Goal: Register for event/course

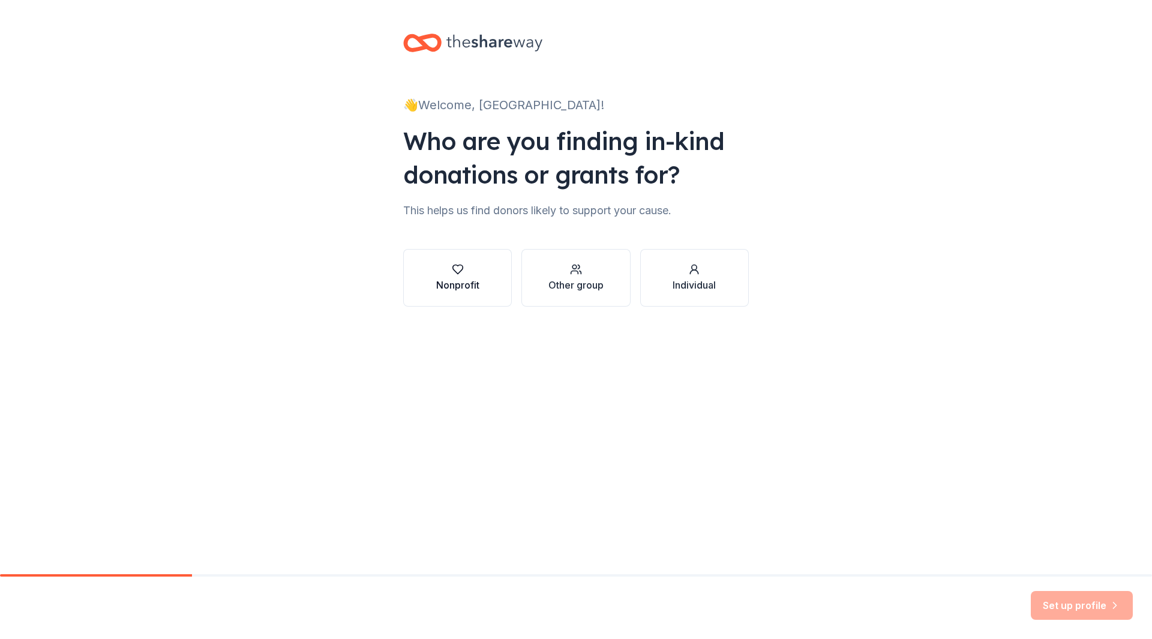
click at [467, 274] on div "button" at bounding box center [457, 269] width 43 height 12
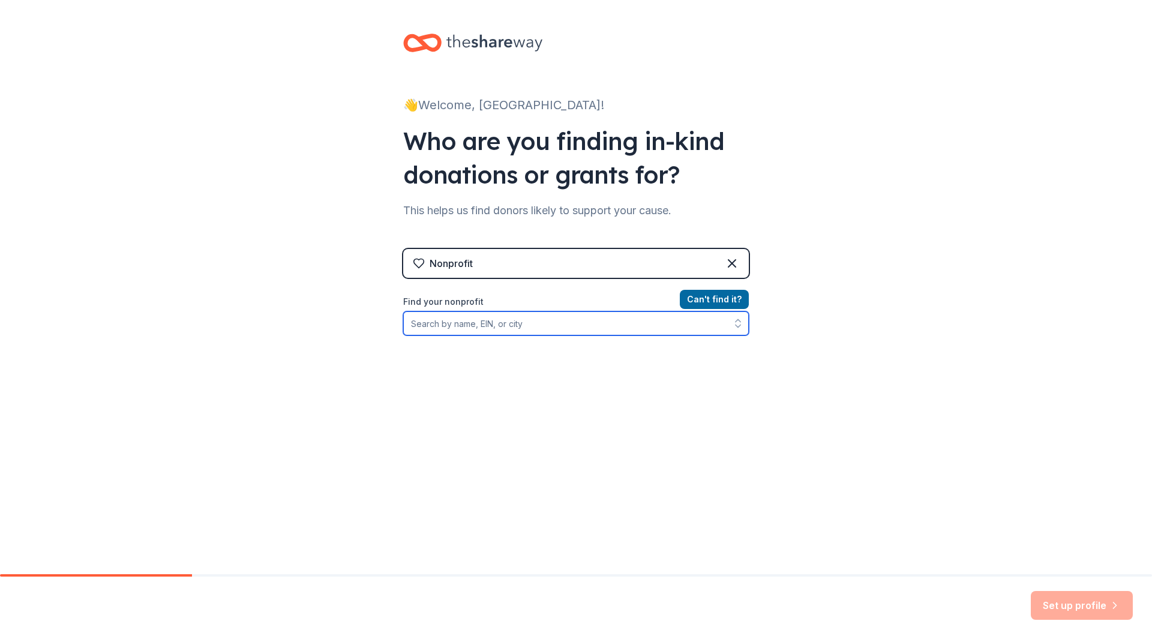
click at [518, 326] on input "Find your nonprofit" at bounding box center [576, 323] width 346 height 24
type input "wa"
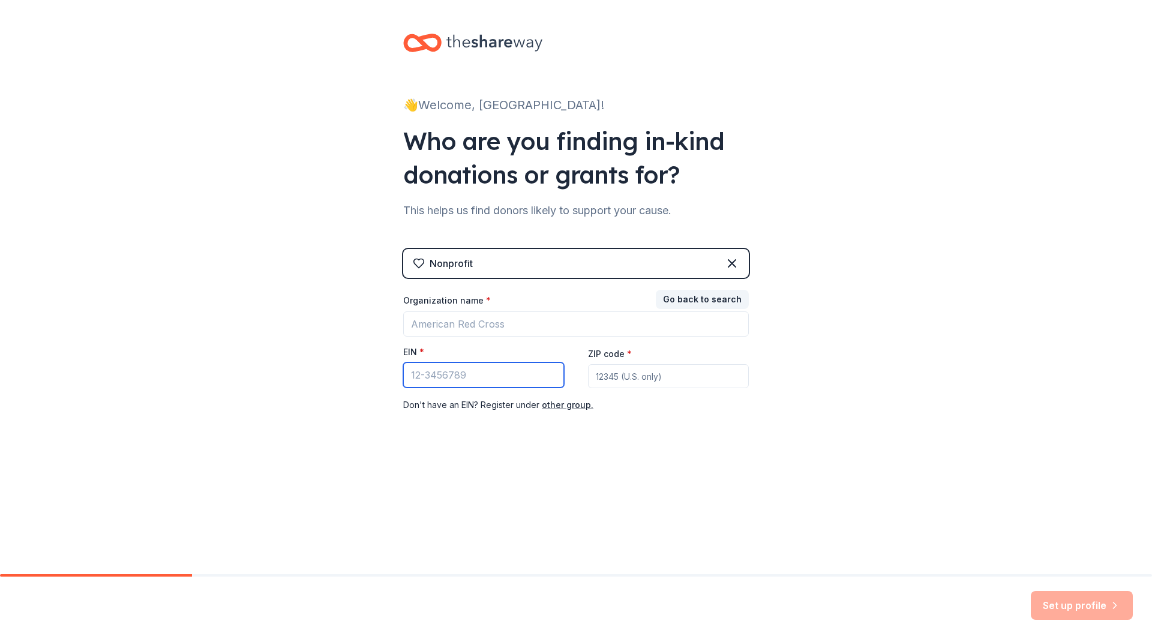
click at [499, 374] on input "EIN *" at bounding box center [483, 374] width 161 height 25
type input "47"
click at [682, 296] on button "Go back to search" at bounding box center [702, 299] width 93 height 19
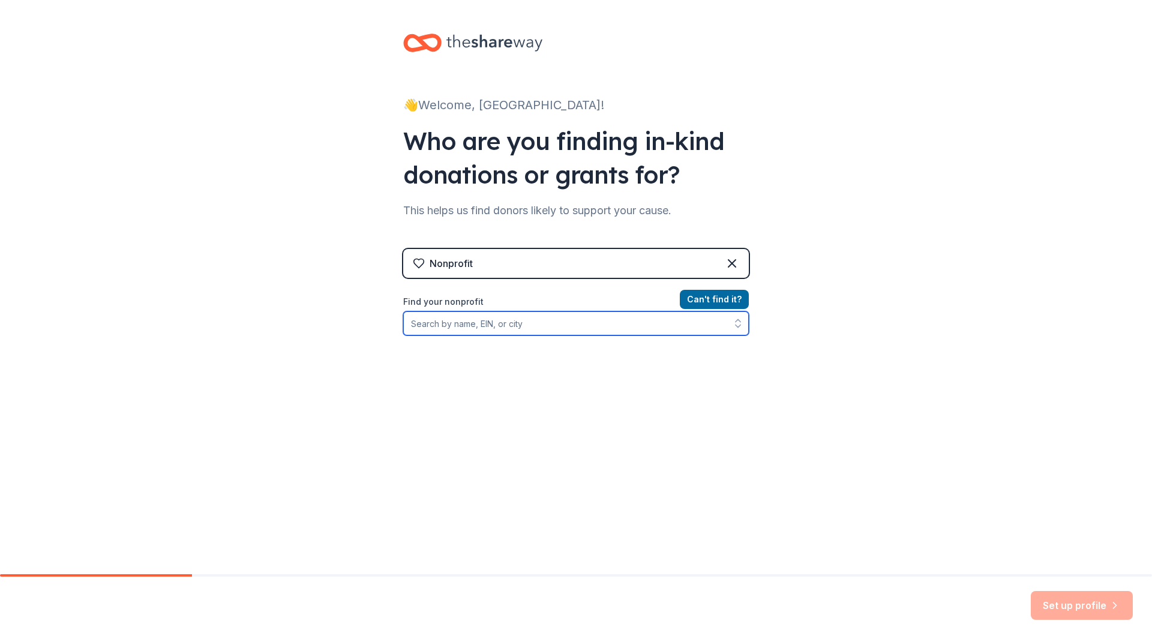
click at [510, 313] on input "Find your nonprofit" at bounding box center [576, 323] width 346 height 24
type input "47-"
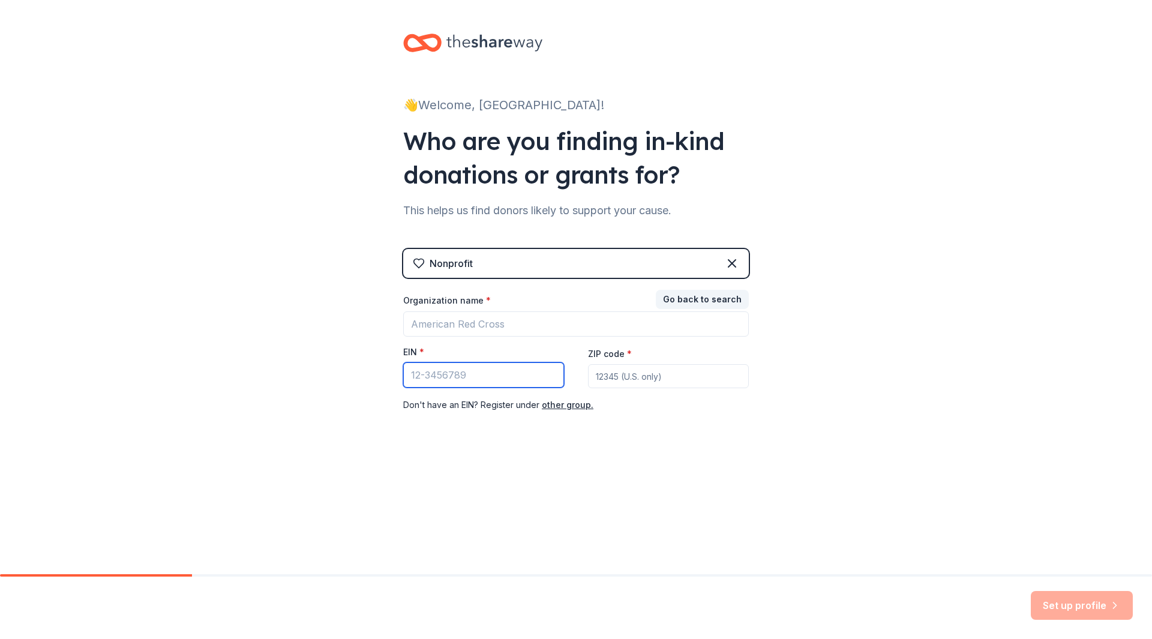
click at [448, 376] on input "EIN *" at bounding box center [483, 374] width 161 height 25
click at [718, 295] on button "Go back to search" at bounding box center [702, 299] width 93 height 19
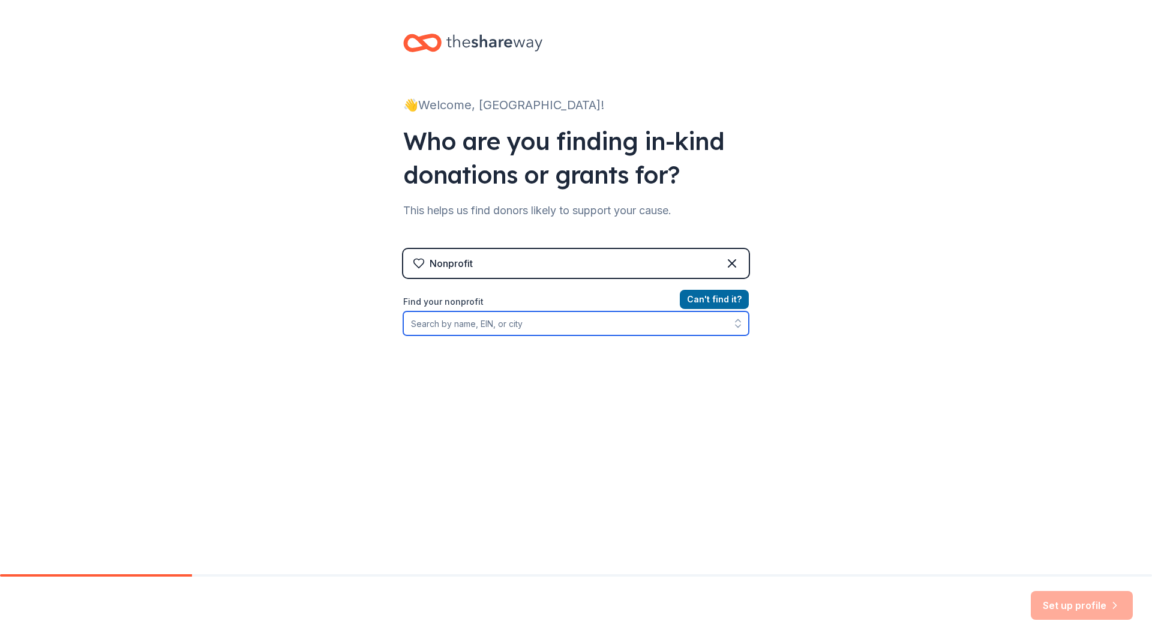
click at [448, 332] on input "Find your nonprofit" at bounding box center [576, 323] width 346 height 24
type input "47-1218067"
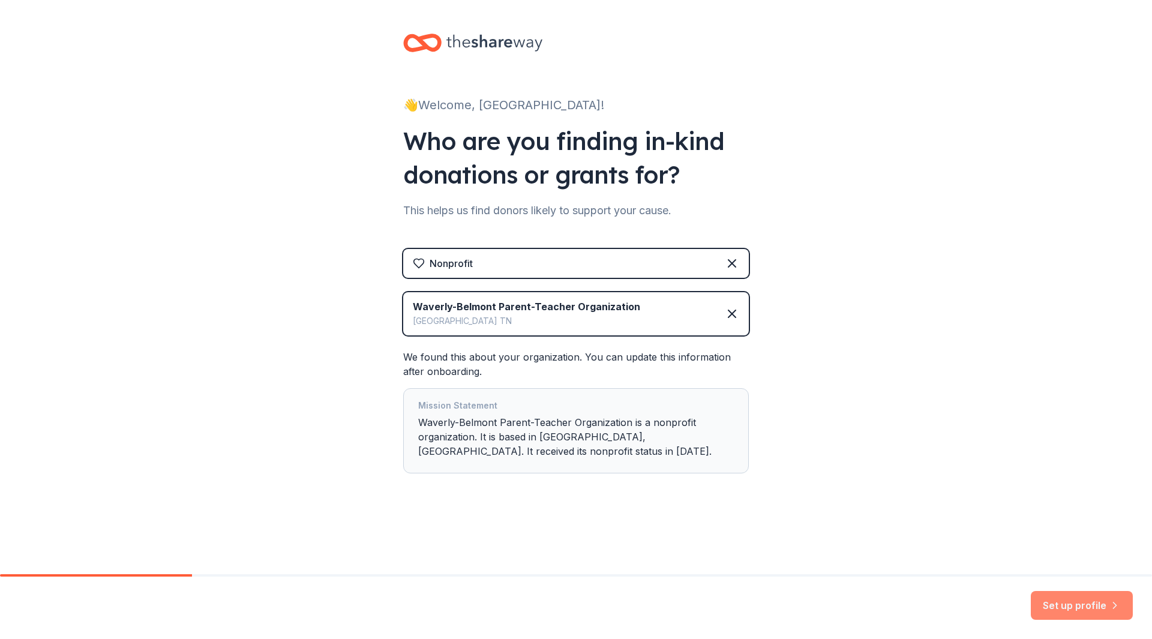
click at [1104, 610] on button "Set up profile" at bounding box center [1082, 605] width 102 height 29
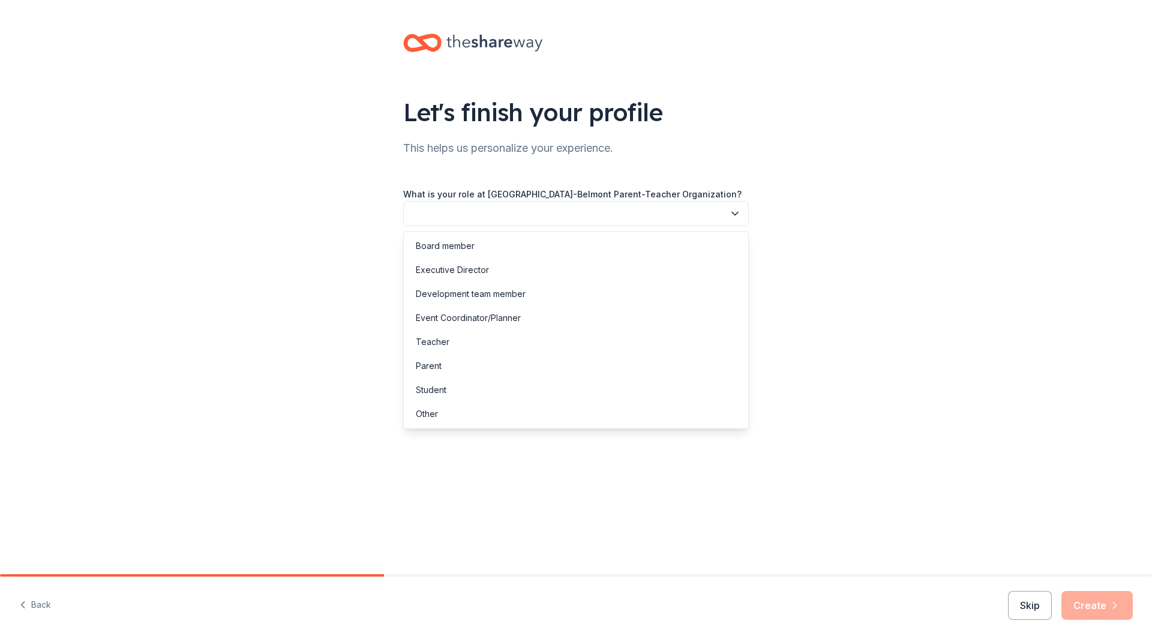
click at [734, 205] on button "button" at bounding box center [576, 213] width 346 height 25
click at [622, 241] on div "Board member" at bounding box center [576, 246] width 340 height 24
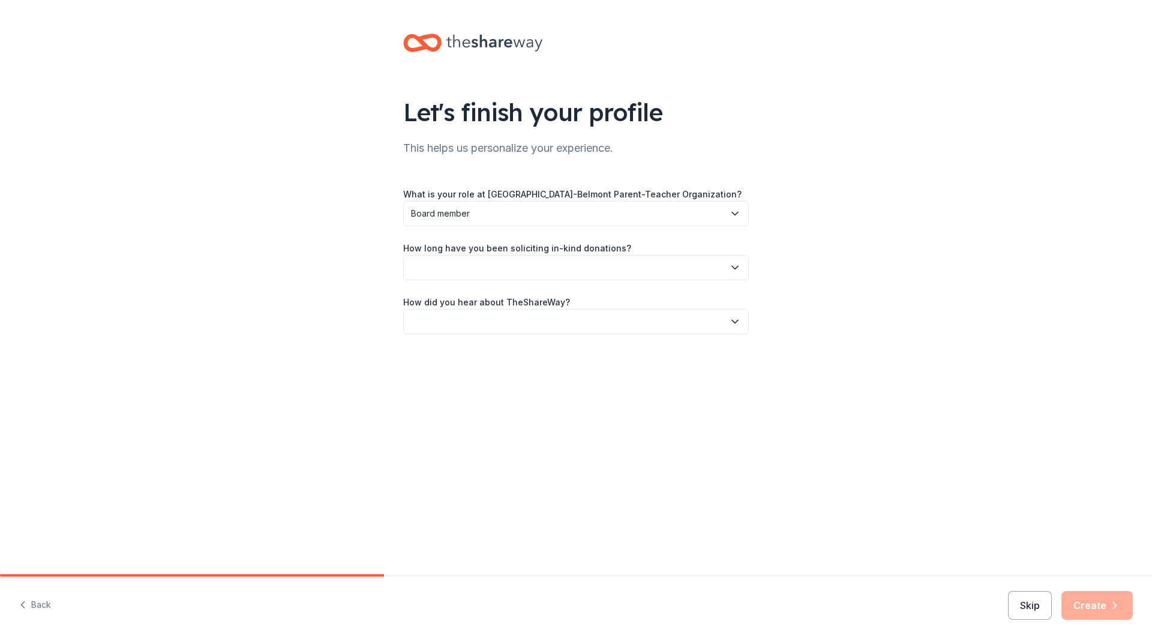
click at [598, 262] on button "button" at bounding box center [576, 267] width 346 height 25
click at [533, 334] on div "1 to 2 years" at bounding box center [576, 324] width 340 height 24
click at [533, 323] on button "button" at bounding box center [576, 321] width 346 height 25
click at [483, 407] on div "Social media" at bounding box center [576, 402] width 340 height 24
click at [1081, 601] on button "Create" at bounding box center [1096, 605] width 71 height 29
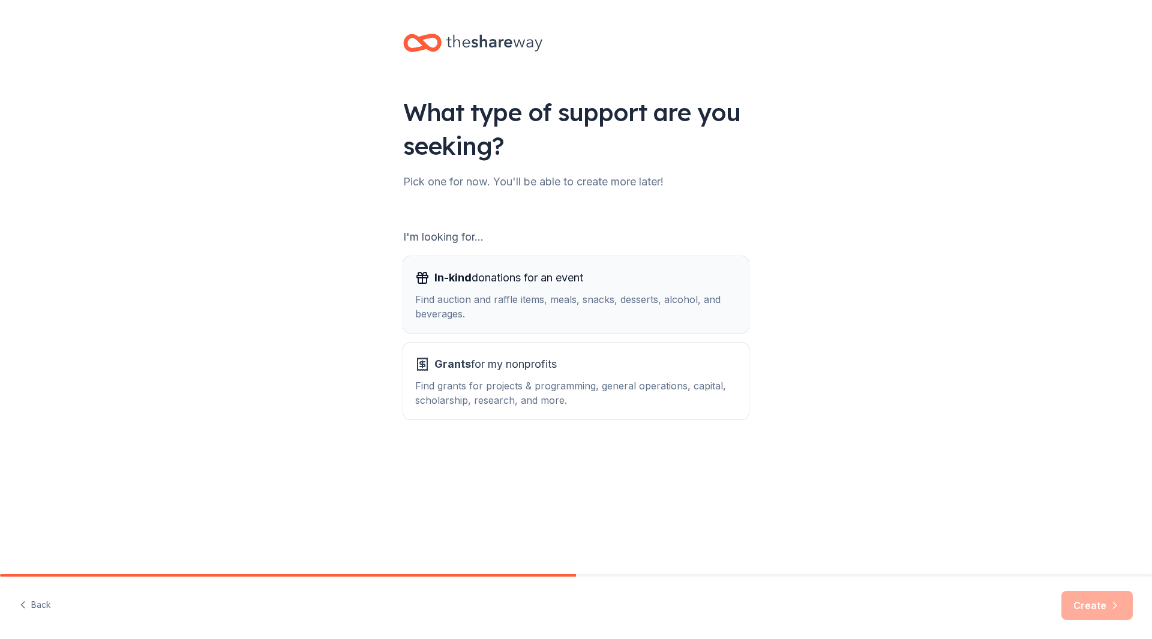
click at [624, 292] on div "Find auction and raffle items, meals, snacks, desserts, alcohol, and beverages." at bounding box center [576, 306] width 322 height 29
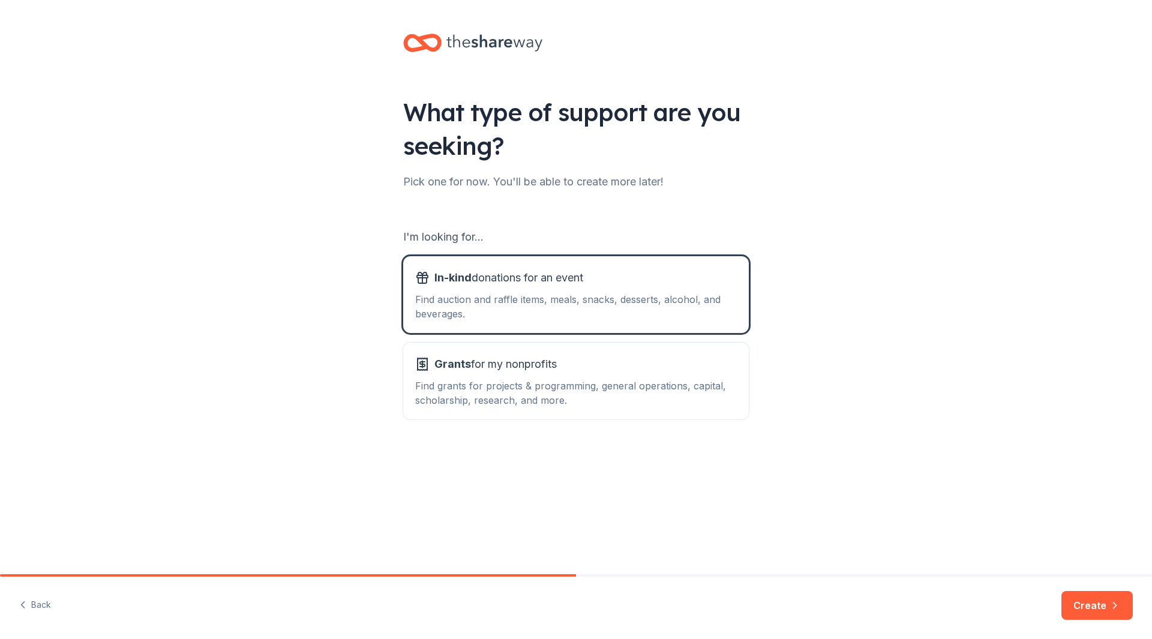
click at [1094, 607] on button "Create" at bounding box center [1096, 605] width 71 height 29
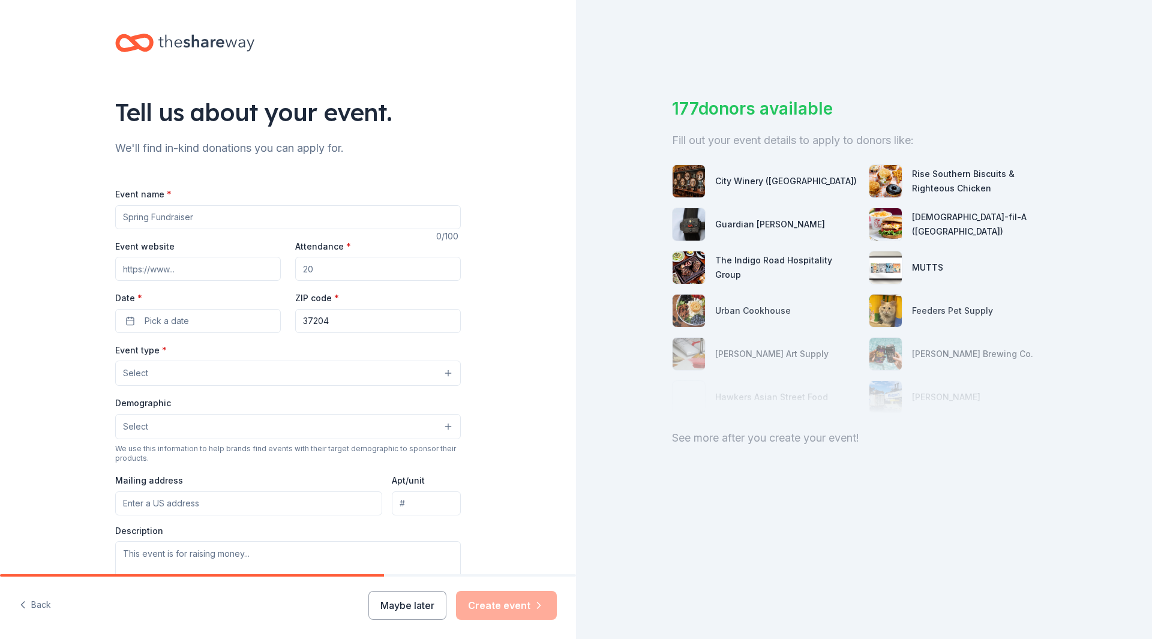
click at [241, 214] on input "Event name *" at bounding box center [288, 217] width 346 height 24
type input "F"
type input "WB PTO Fall Fundraiser and Silent Auction"
click at [362, 264] on input "Attendance *" at bounding box center [378, 269] width 166 height 24
type input "100"
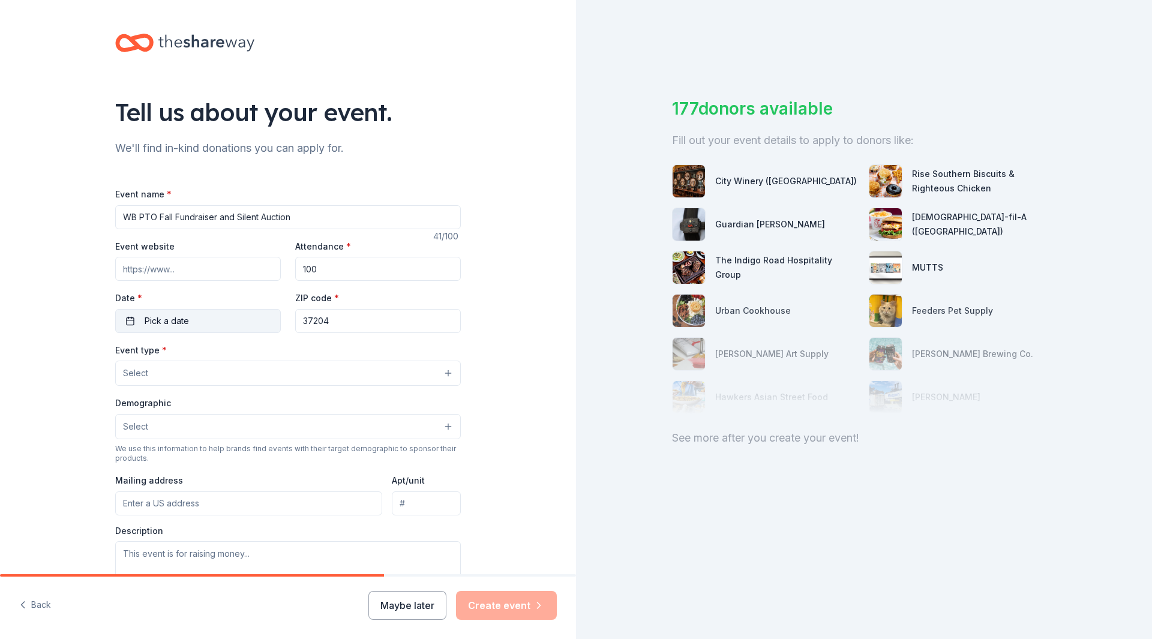
click at [244, 324] on button "Pick a date" at bounding box center [198, 321] width 166 height 24
click at [263, 352] on button "Go to next month" at bounding box center [258, 352] width 17 height 17
click at [262, 352] on button "Go to next month" at bounding box center [258, 352] width 17 height 17
click at [176, 424] on button "7" at bounding box center [172, 424] width 22 height 22
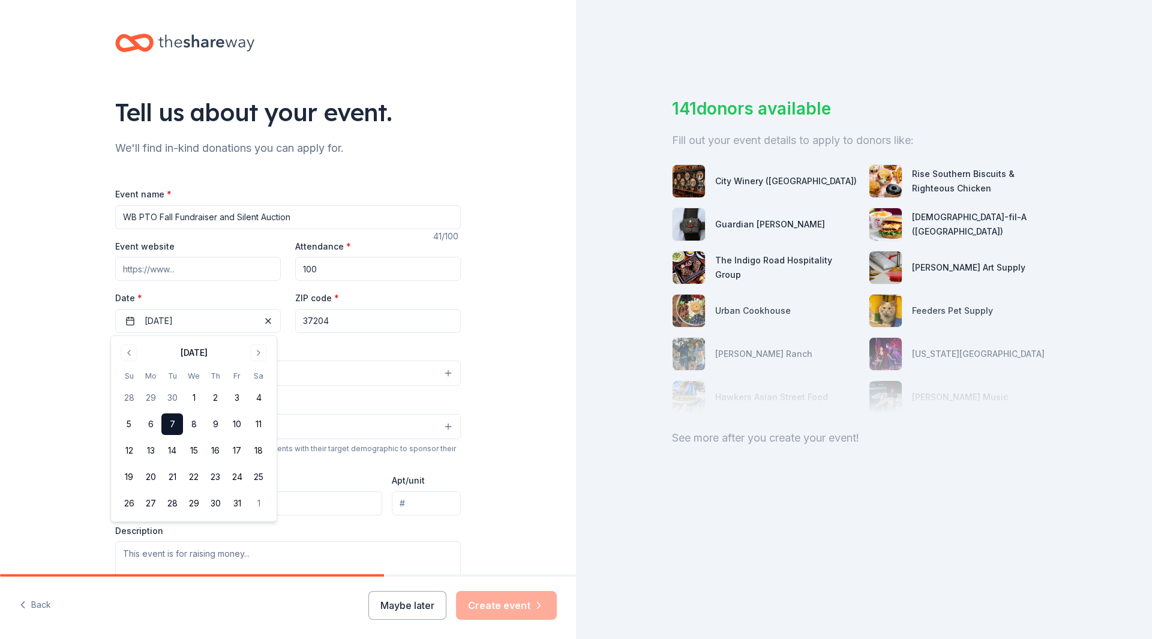
click at [29, 317] on div "Tell us about your event. We'll find in-kind donations you can apply for. Event…" at bounding box center [288, 399] width 576 height 799
click at [145, 370] on button "Select" at bounding box center [288, 373] width 346 height 25
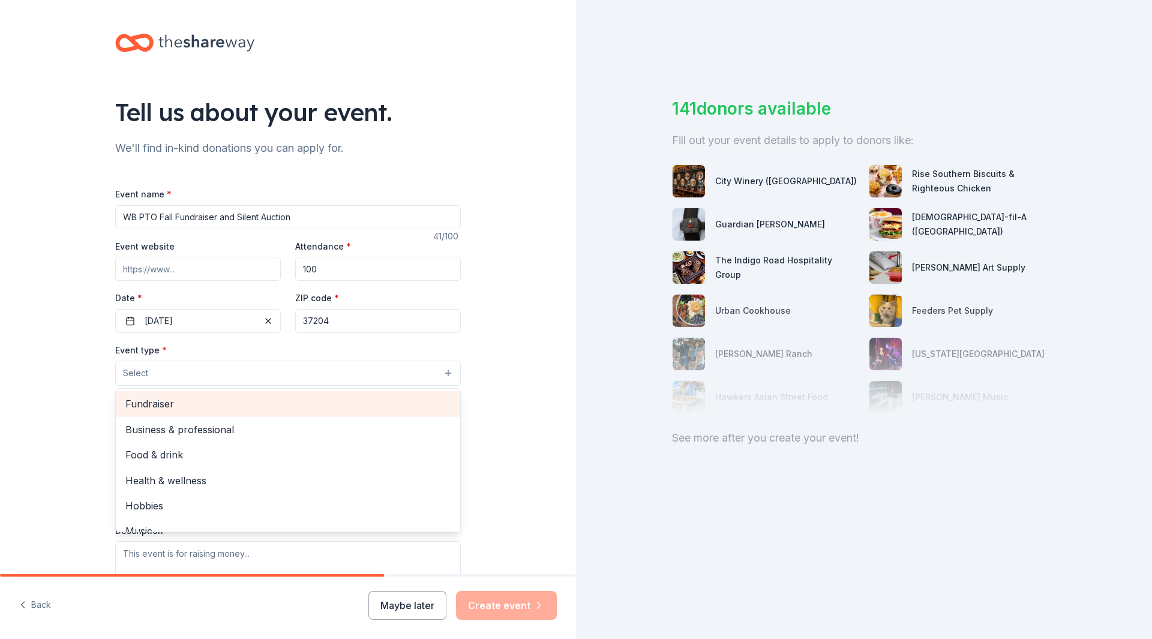
click at [155, 398] on span "Fundraiser" at bounding box center [287, 404] width 325 height 16
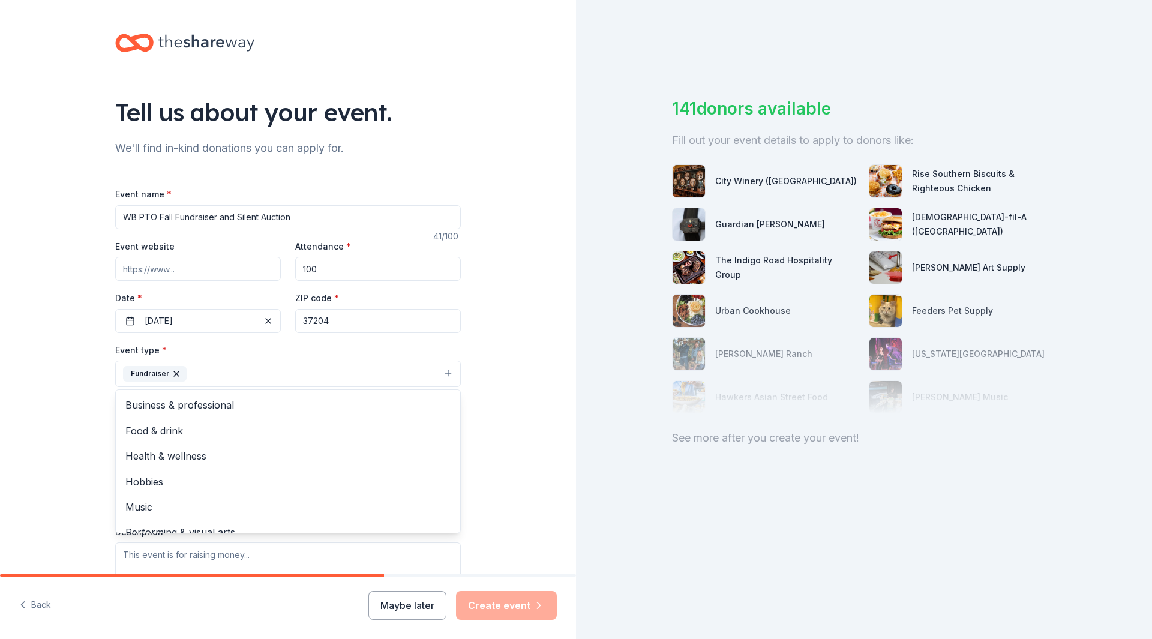
click at [45, 400] on div "Tell us about your event. We'll find in-kind donations you can apply for. Event…" at bounding box center [288, 400] width 576 height 800
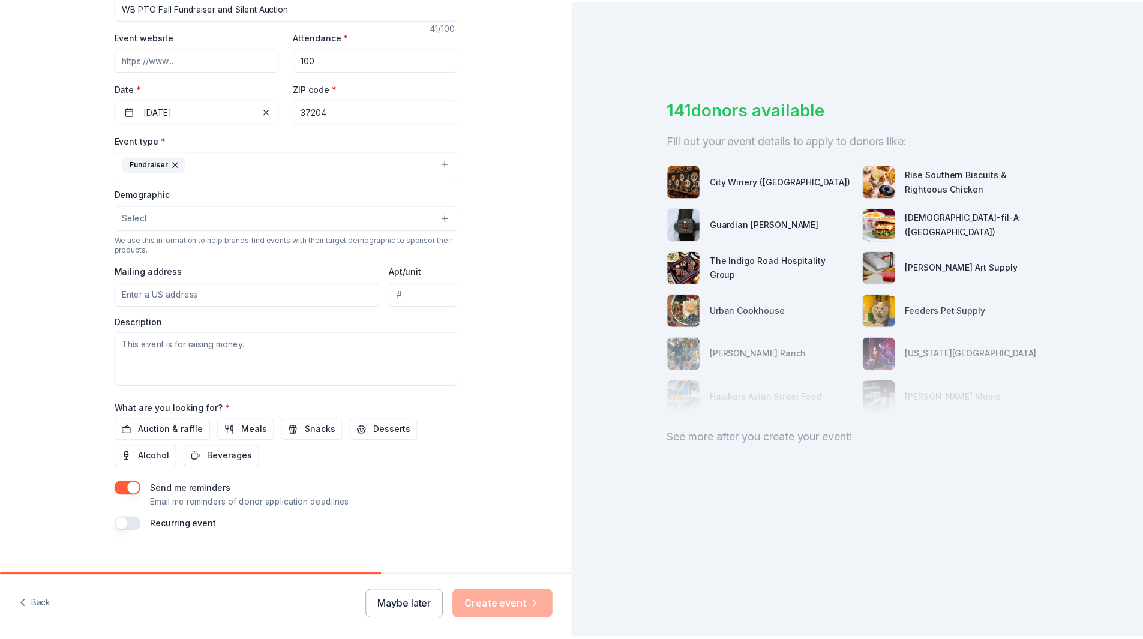
scroll to position [226, 0]
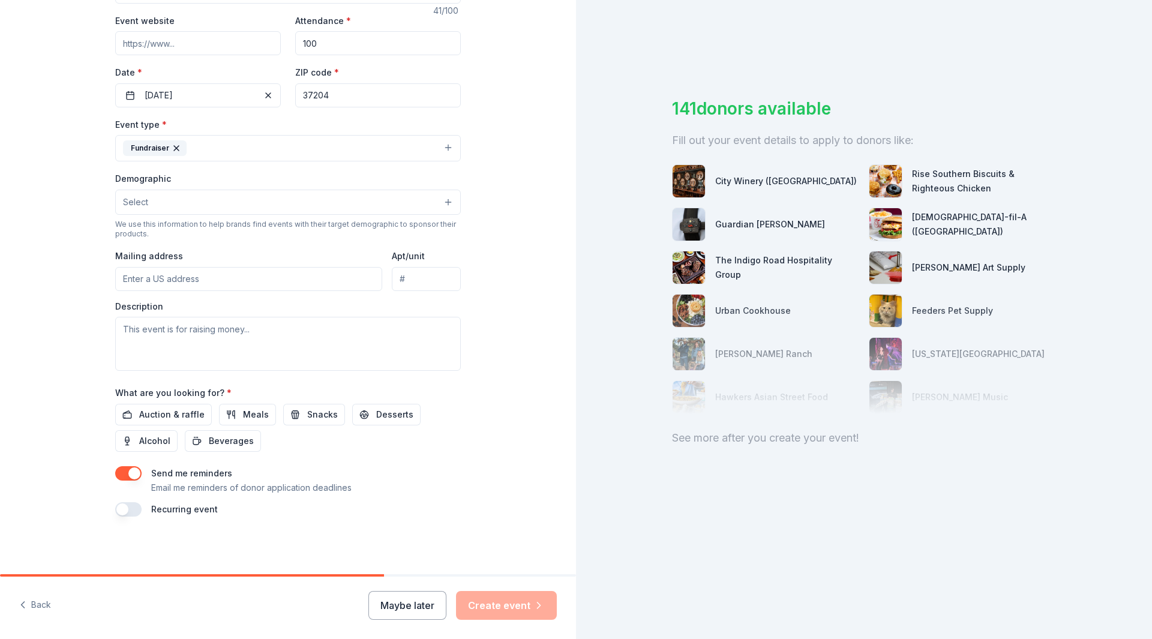
click at [118, 472] on button "button" at bounding box center [128, 473] width 26 height 14
click at [157, 416] on span "Auction & raffle" at bounding box center [171, 414] width 65 height 14
click at [520, 606] on button "Create event" at bounding box center [506, 605] width 101 height 29
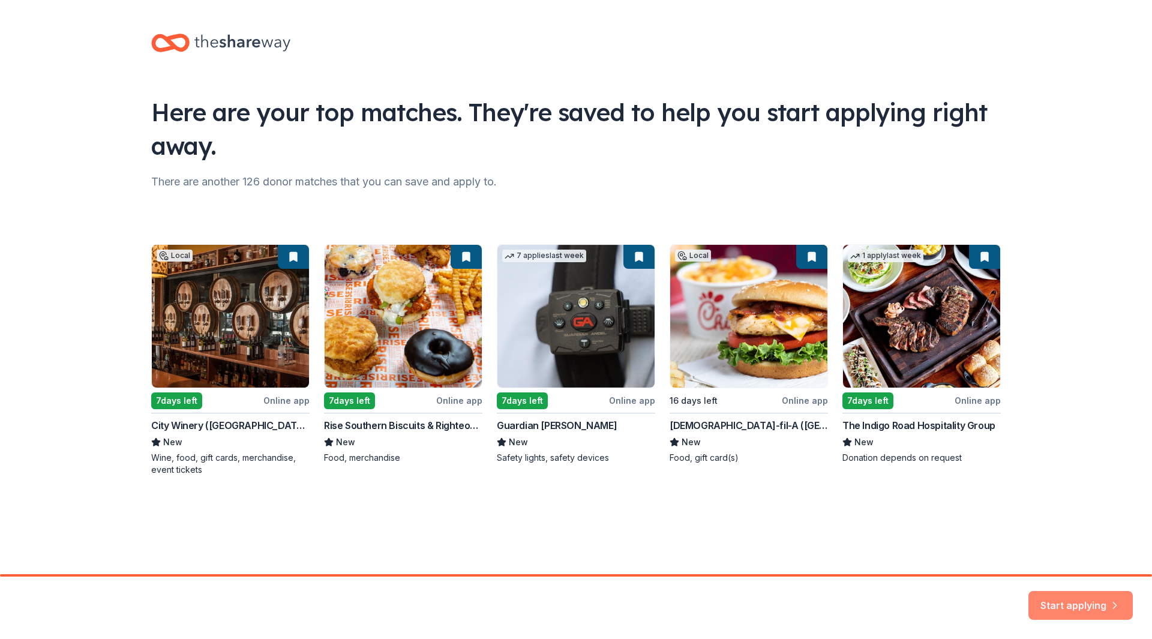
click at [1060, 595] on button "Start applying" at bounding box center [1080, 598] width 104 height 29
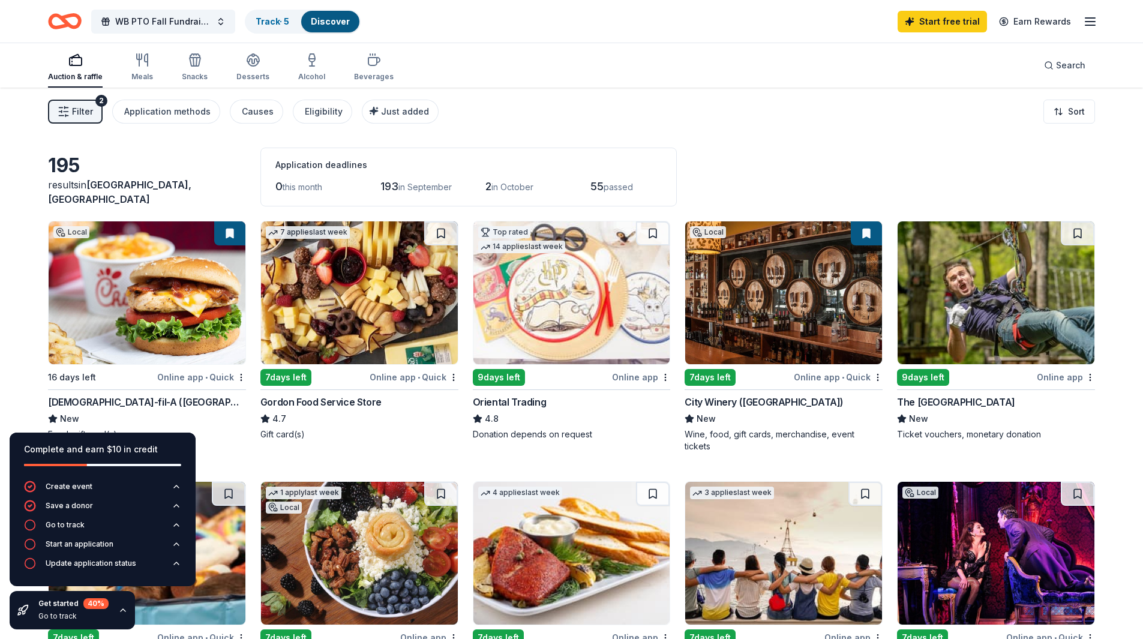
click at [155, 6] on div "WB PTO Fall Fundraiser and Silent Auction Track · 5 Discover Start free trial E…" at bounding box center [571, 21] width 1143 height 43
click at [155, 22] on span "WB PTO Fall Fundraiser and Silent Auction" at bounding box center [163, 21] width 96 height 14
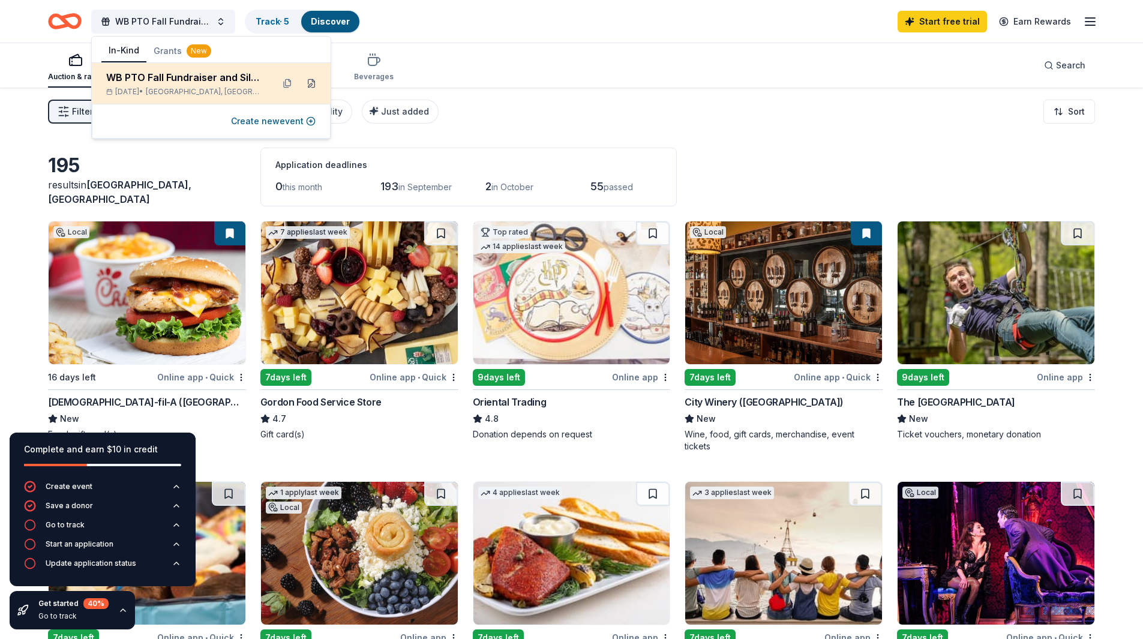
click at [318, 85] on button at bounding box center [311, 83] width 19 height 19
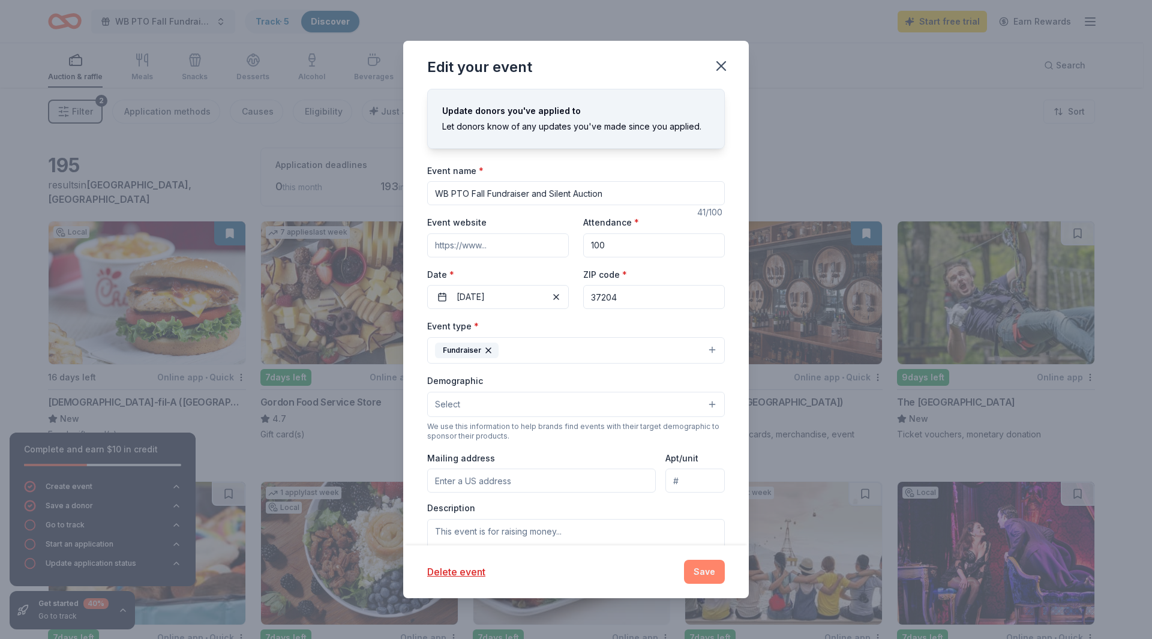
click at [707, 575] on button "Save" at bounding box center [704, 572] width 41 height 24
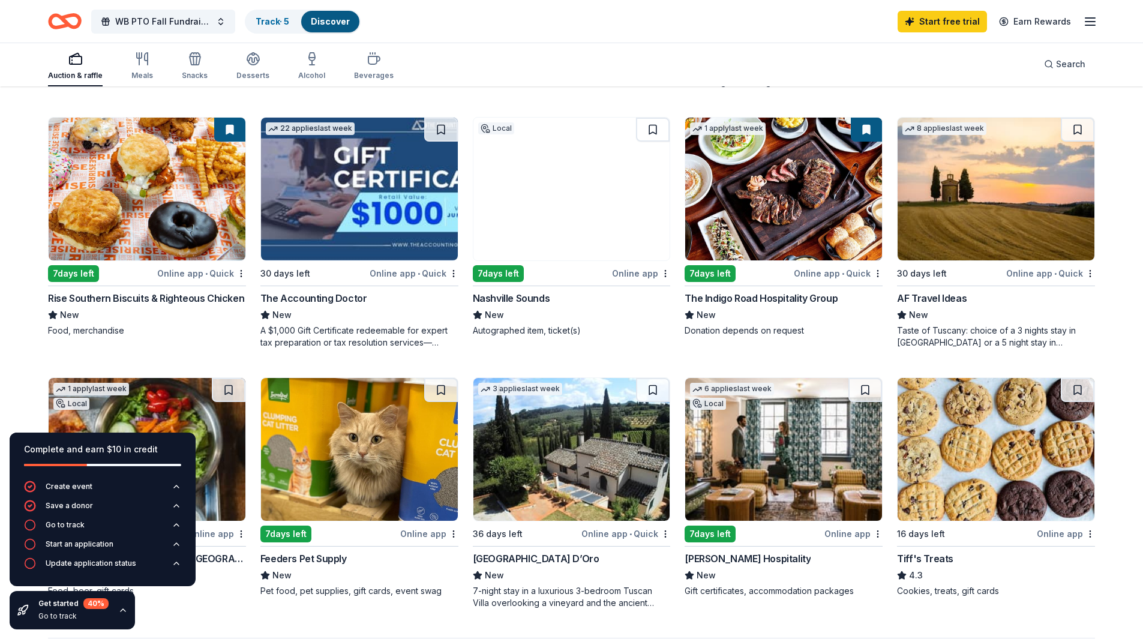
scroll to position [600, 0]
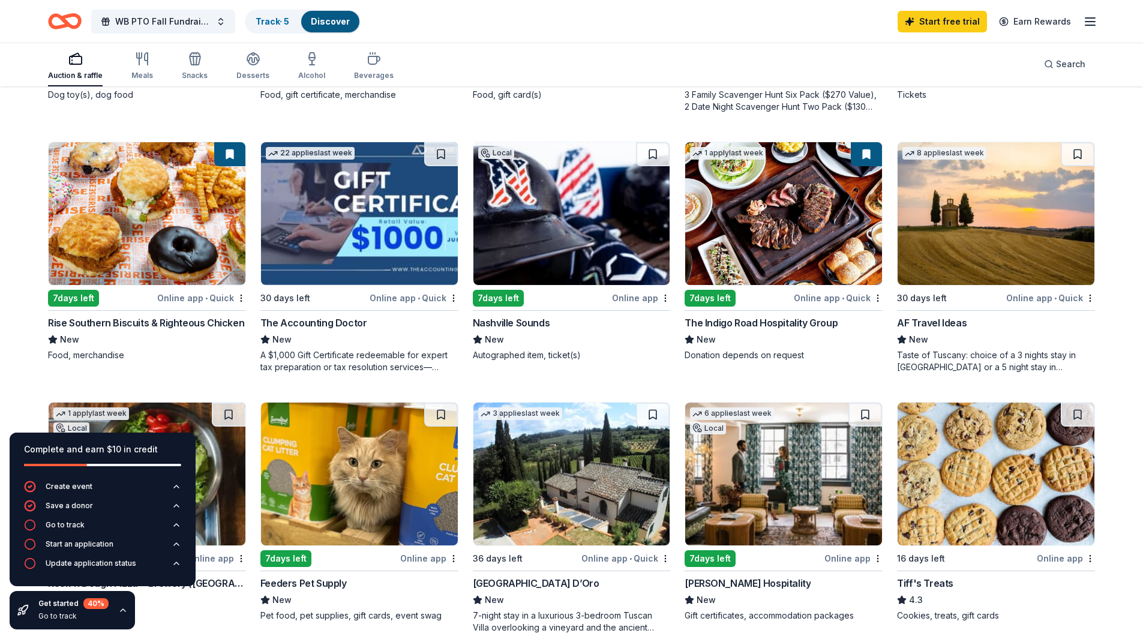
click at [922, 316] on div "AF Travel Ideas" at bounding box center [932, 323] width 70 height 14
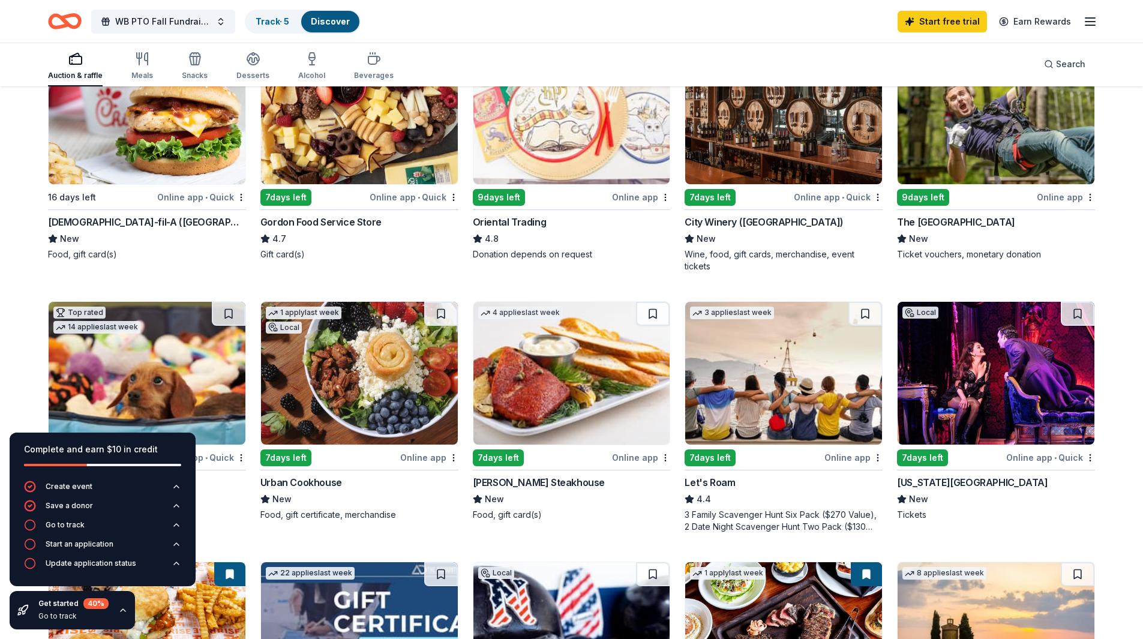
scroll to position [0, 0]
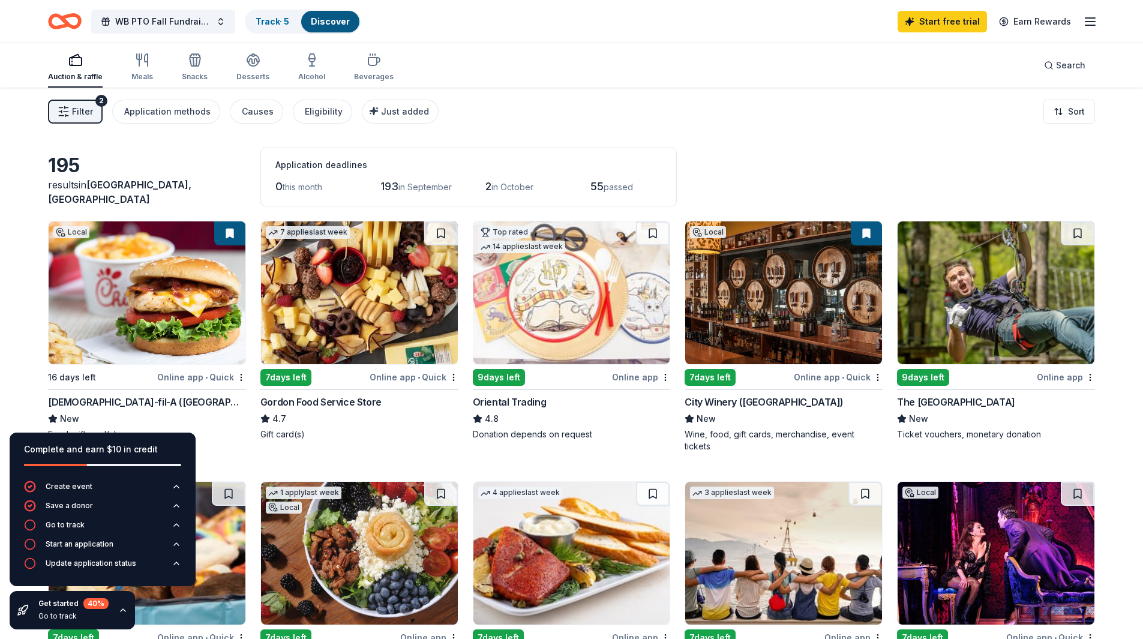
click at [788, 319] on img at bounding box center [783, 292] width 197 height 143
click at [400, 118] on div "Just added" at bounding box center [401, 111] width 55 height 14
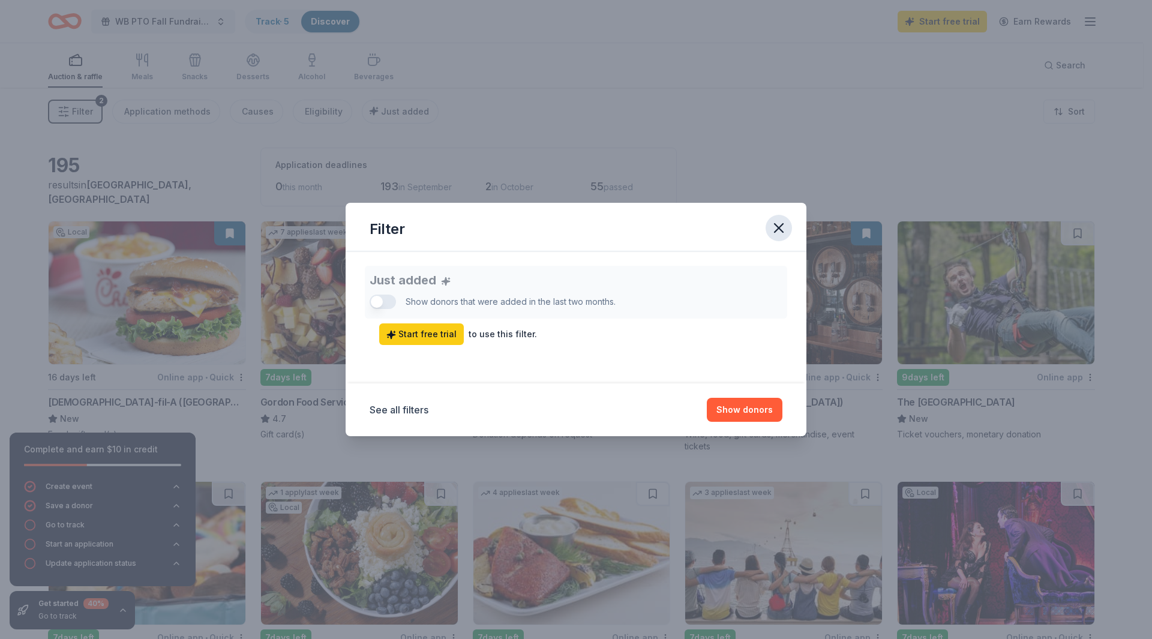
click at [778, 227] on icon "button" at bounding box center [779, 228] width 8 height 8
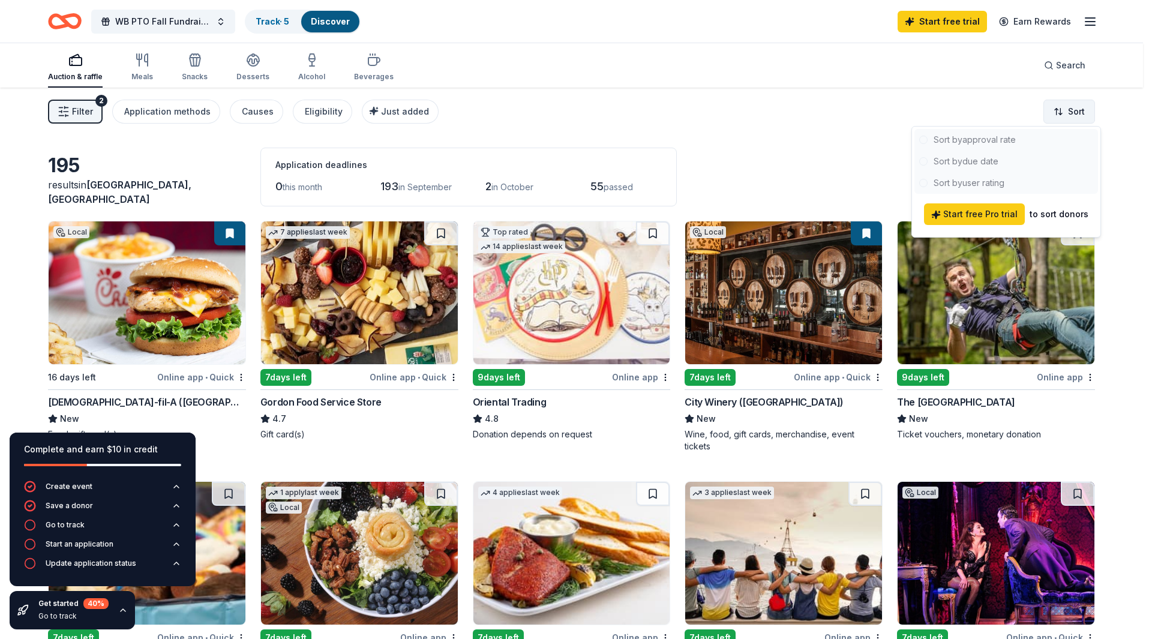
click at [1063, 106] on html "WB PTO Fall Fundraiser and Silent Auction Track · 5 Discover Start free trial E…" at bounding box center [576, 319] width 1152 height 639
click at [703, 123] on html "WB PTO Fall Fundraiser and Silent Auction Track · 5 Discover Start free trial E…" at bounding box center [576, 319] width 1152 height 639
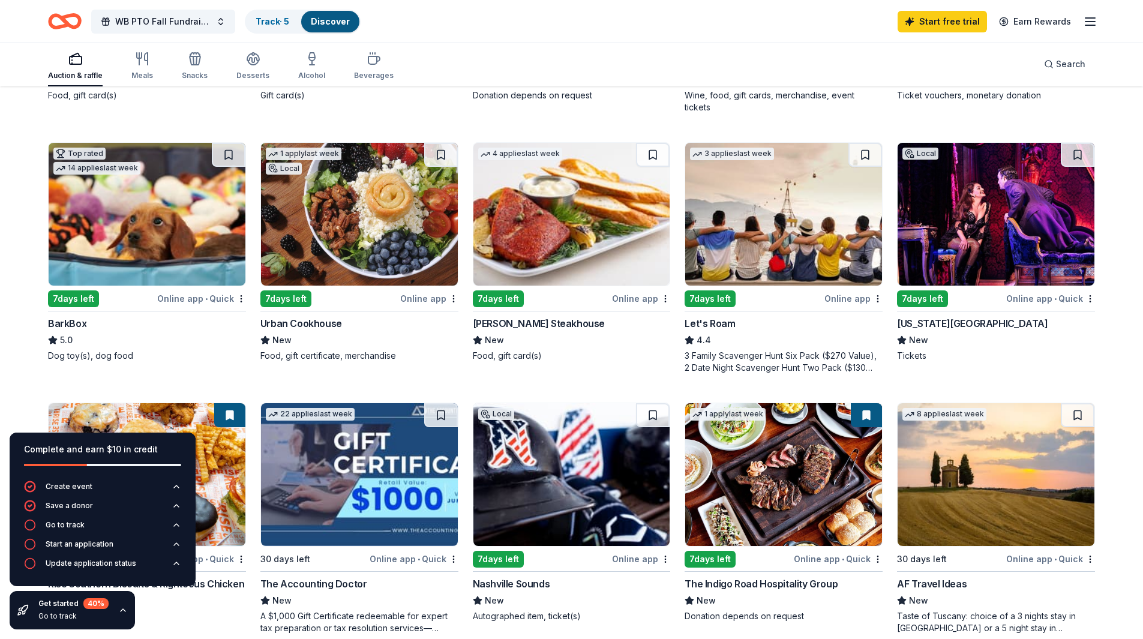
scroll to position [360, 0]
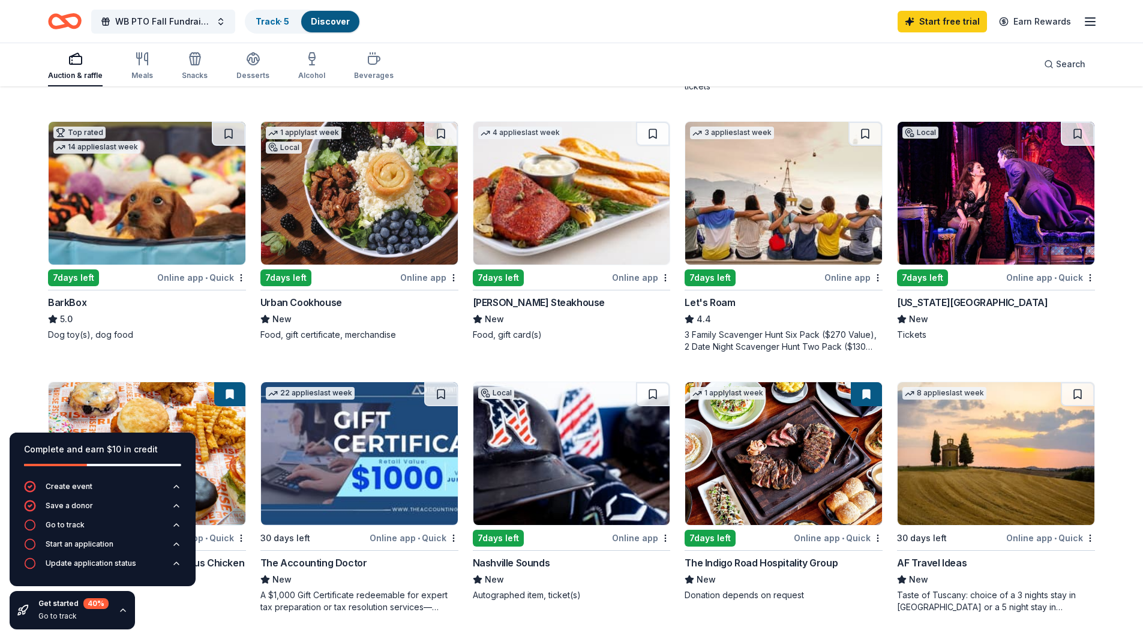
click at [854, 228] on img at bounding box center [783, 193] width 197 height 143
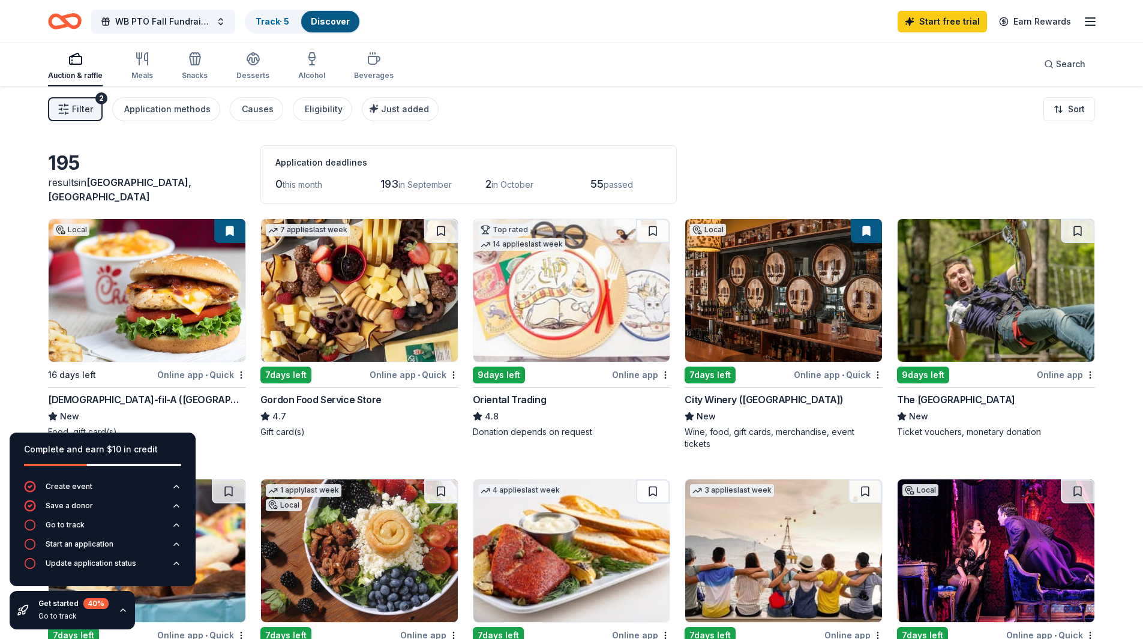
scroll to position [0, 0]
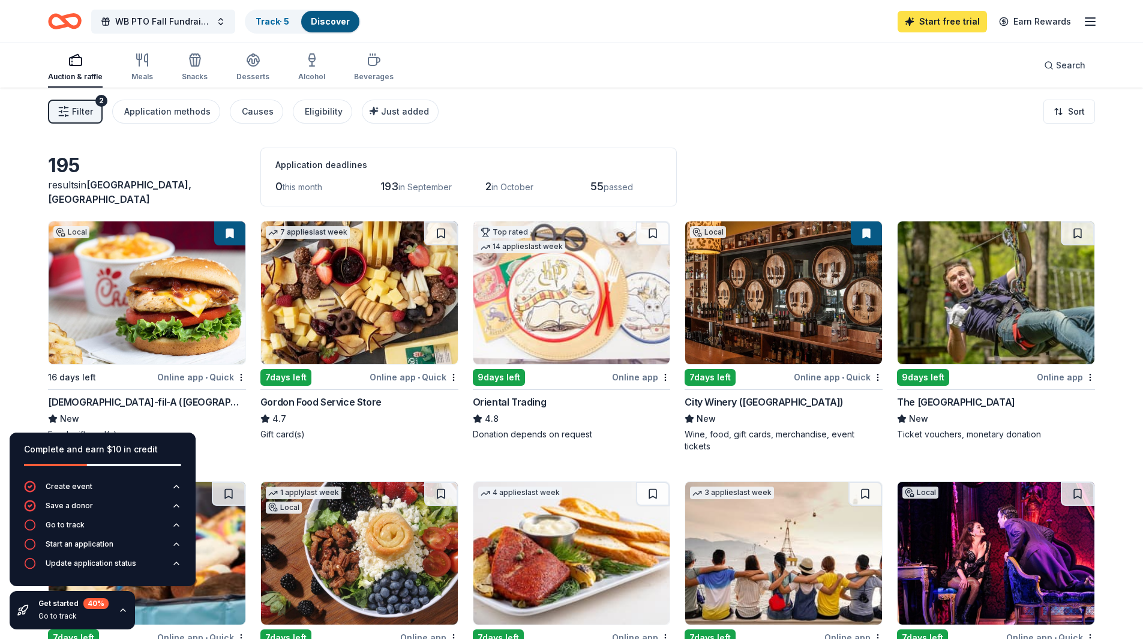
click at [971, 25] on link "Start free trial" at bounding box center [942, 22] width 89 height 22
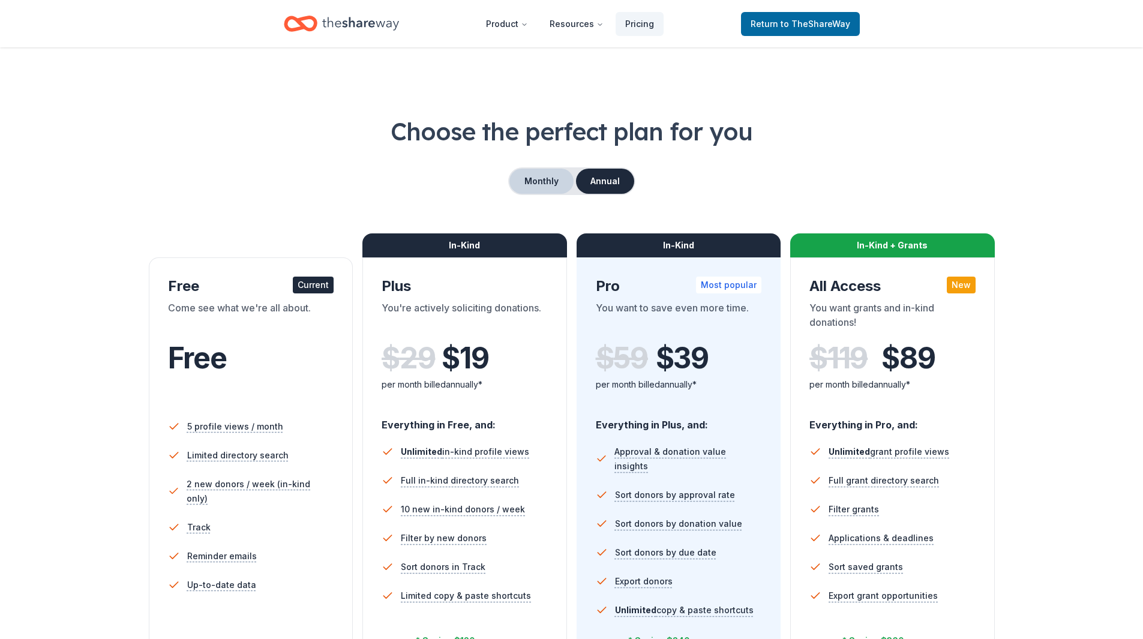
click at [524, 182] on button "Monthly" at bounding box center [541, 181] width 64 height 25
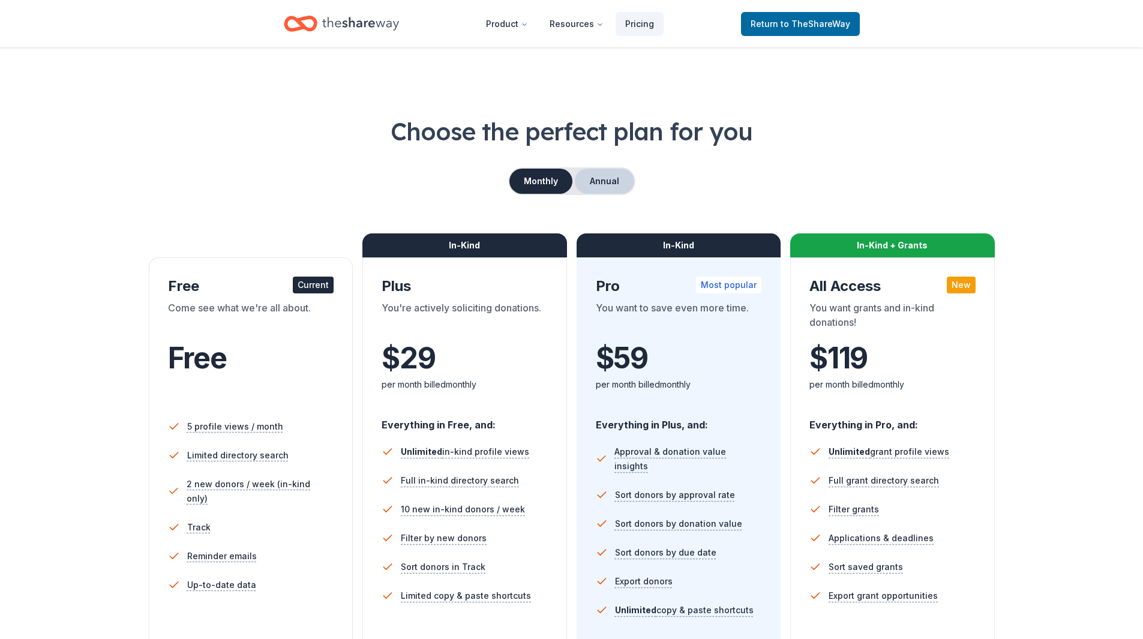
click at [587, 184] on button "Annual" at bounding box center [604, 181] width 59 height 25
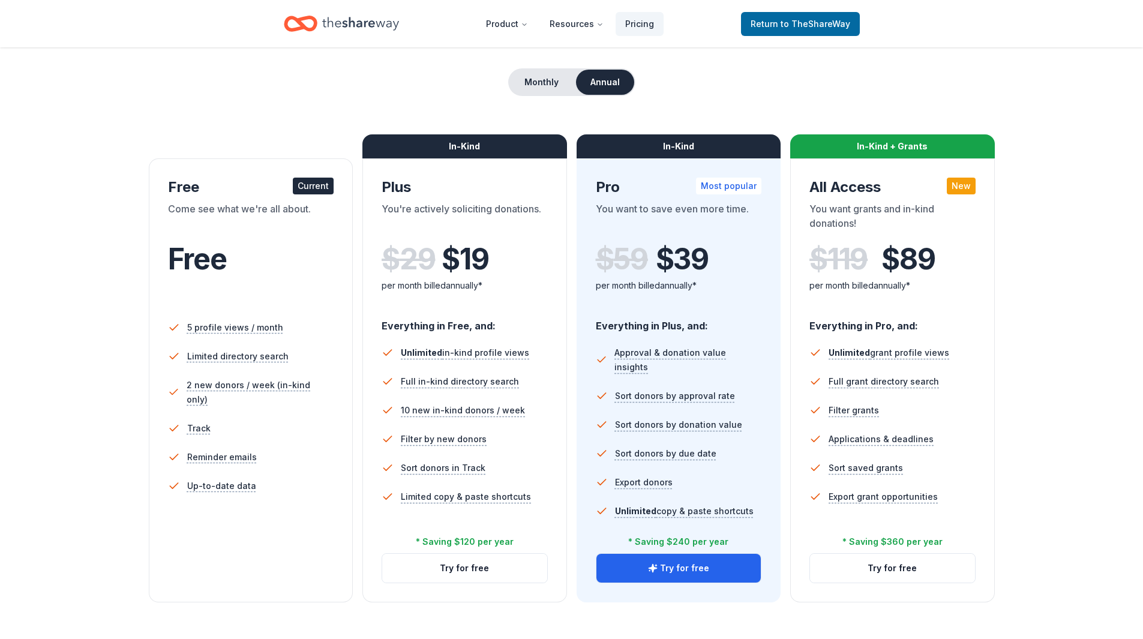
scroll to position [120, 0]
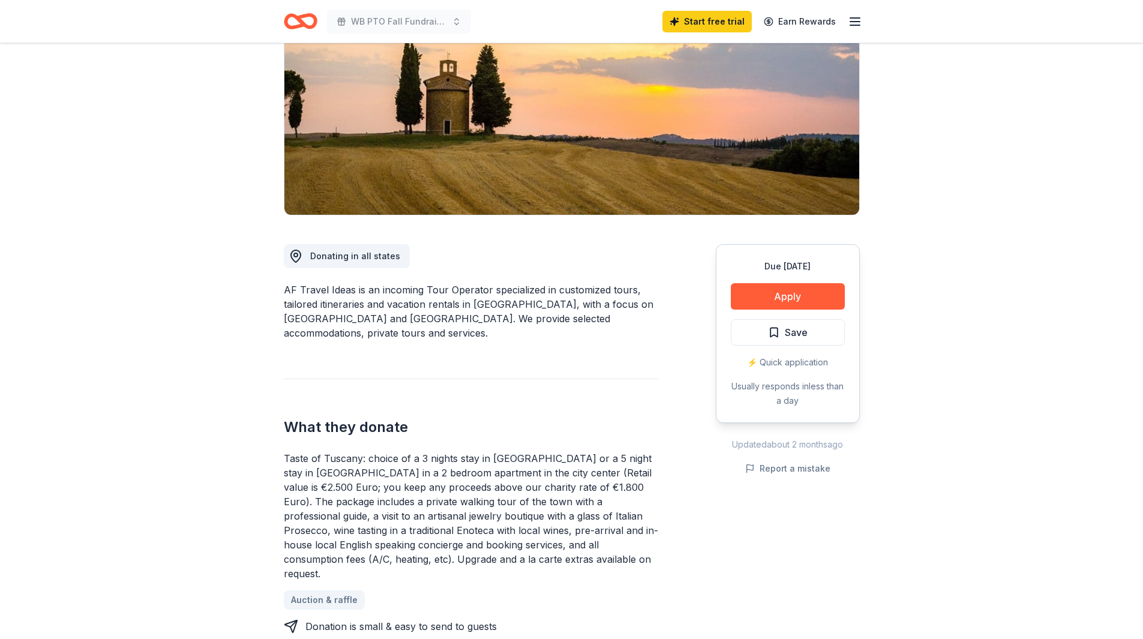
scroll to position [180, 0]
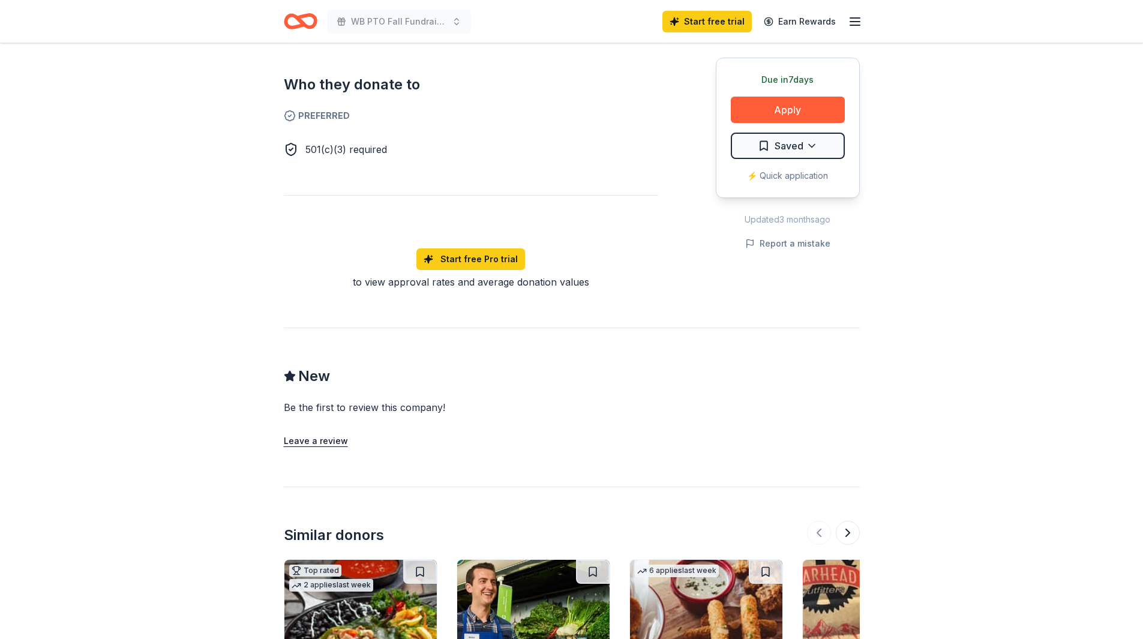
scroll to position [407, 0]
